Goal: Information Seeking & Learning: Learn about a topic

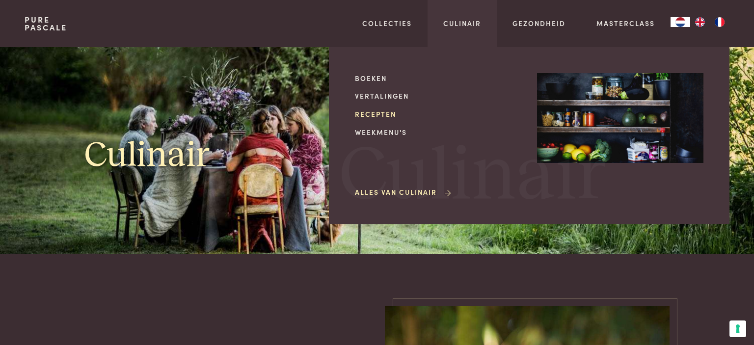
click at [372, 112] on link "Recepten" at bounding box center [438, 114] width 166 height 10
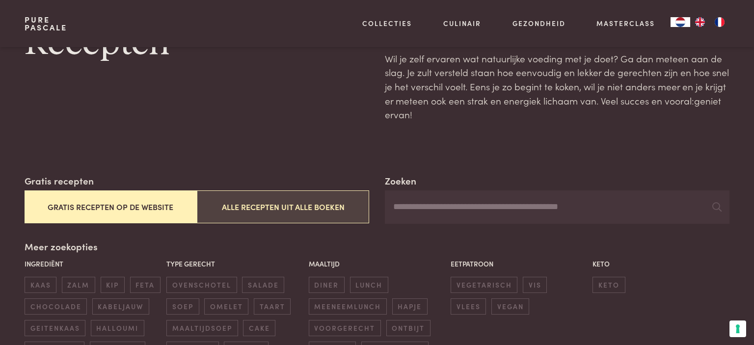
click at [272, 200] on button "Alle recepten uit alle boeken" at bounding box center [283, 206] width 172 height 33
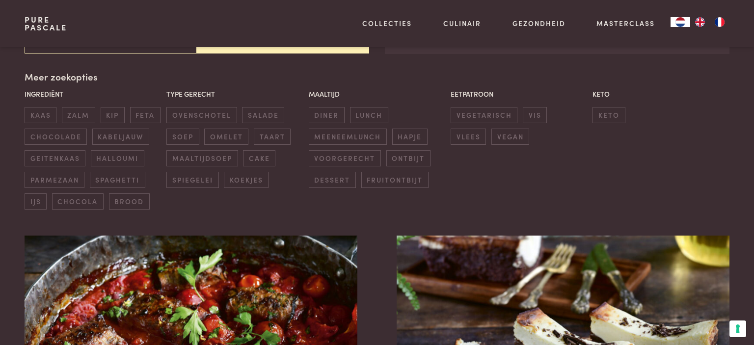
scroll to position [225, 0]
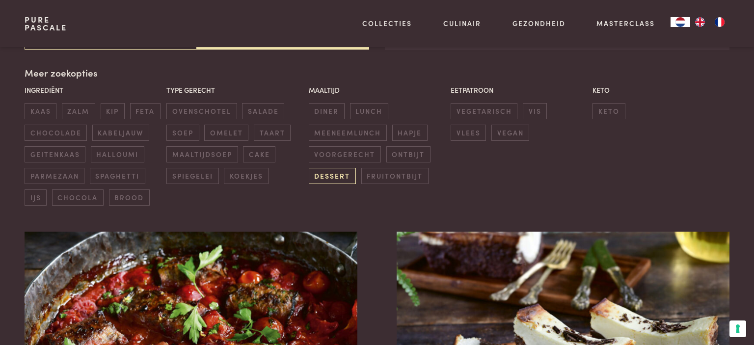
click at [334, 175] on span "dessert" at bounding box center [332, 176] width 47 height 16
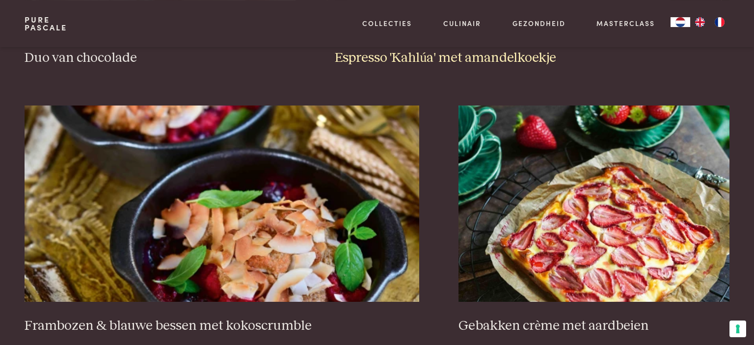
scroll to position [899, 0]
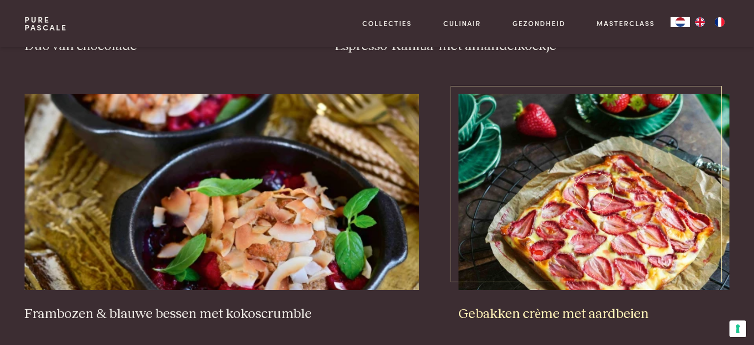
click at [614, 207] on img at bounding box center [593, 192] width 271 height 196
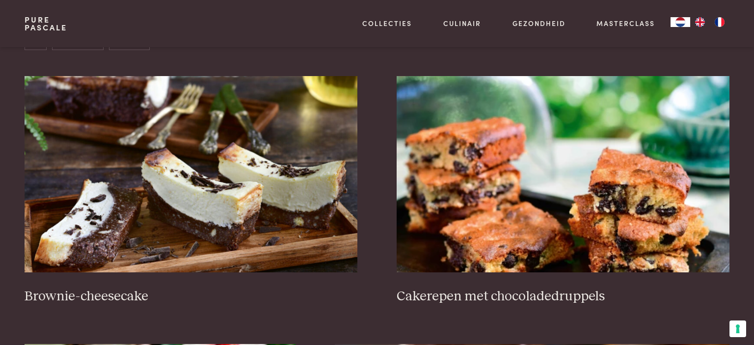
scroll to position [173, 0]
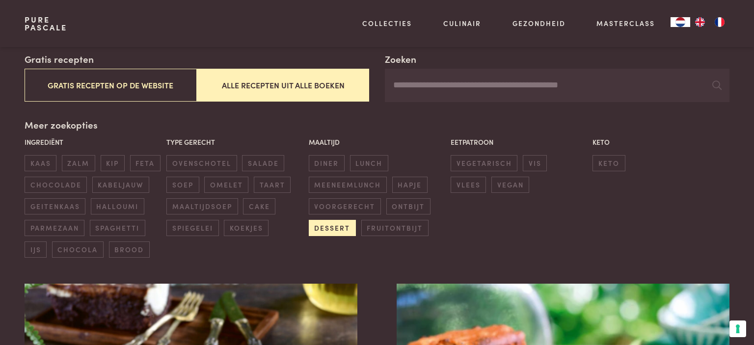
click at [331, 229] on span "dessert" at bounding box center [332, 228] width 47 height 16
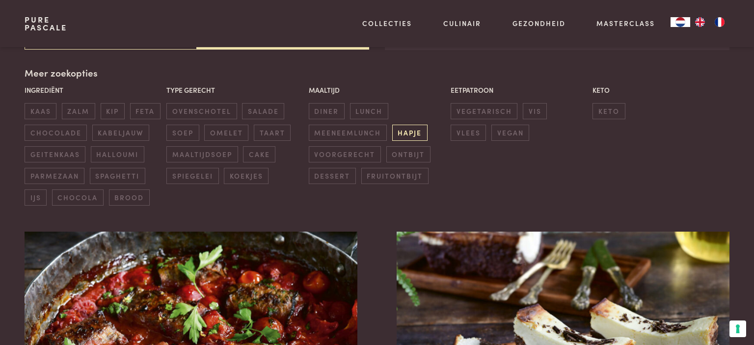
scroll to position [70, 0]
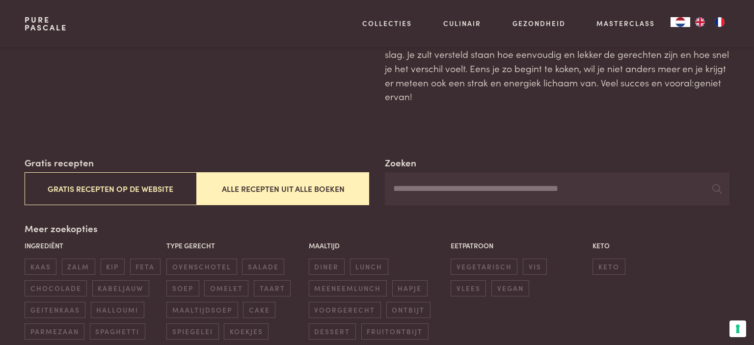
click at [413, 191] on input "Zoeken" at bounding box center [557, 188] width 344 height 33
type input "********"
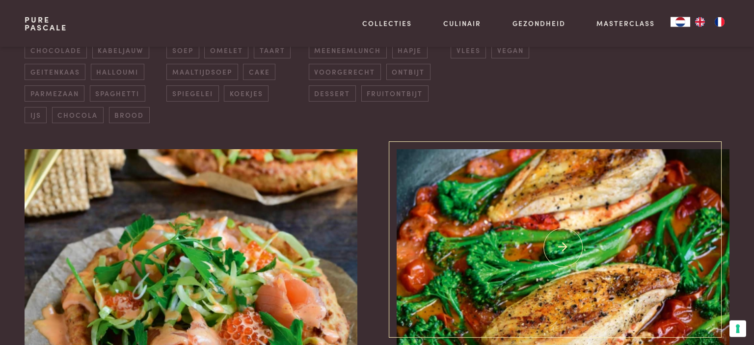
scroll to position [381, 0]
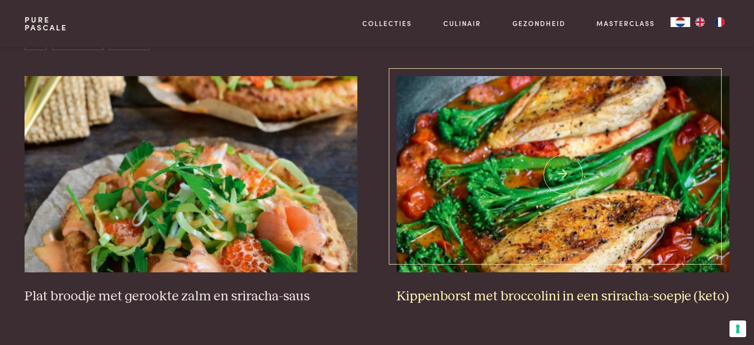
click at [565, 183] on img at bounding box center [562, 174] width 333 height 196
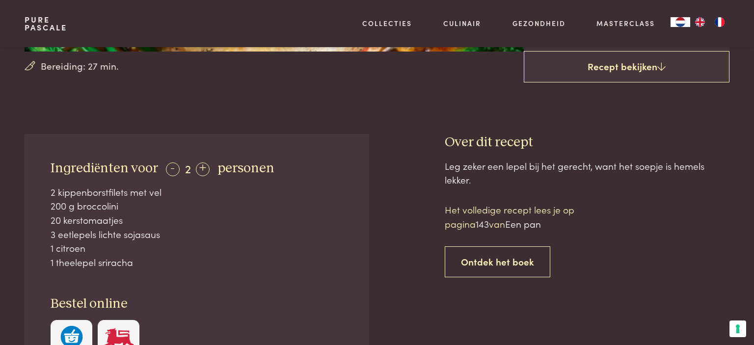
scroll to position [104, 0]
